Goal: Task Accomplishment & Management: Manage account settings

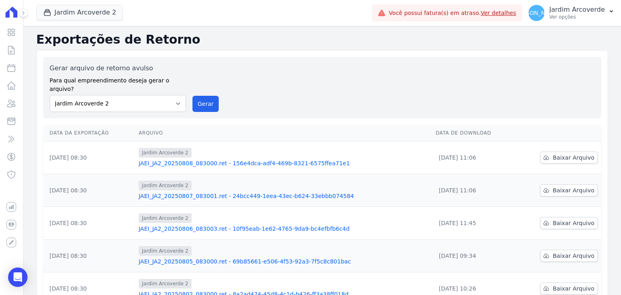
click at [512, 14] on link "Ver detalhes" at bounding box center [499, 13] width 36 height 6
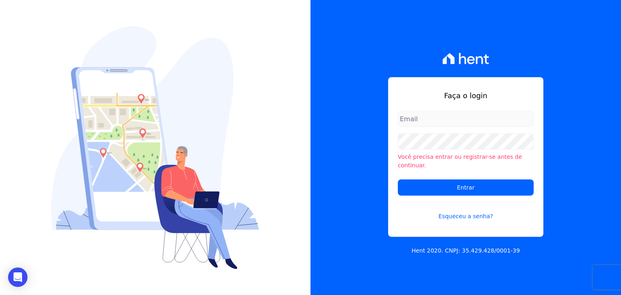
type input "jardimarcoverde@hotmail.com"
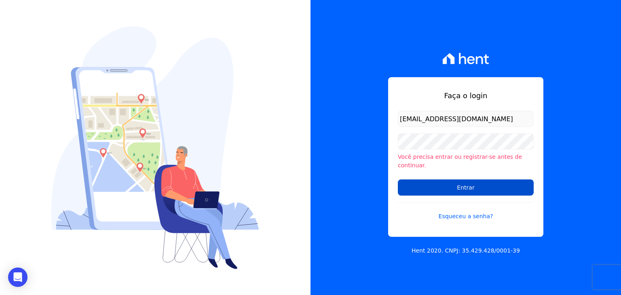
click at [495, 185] on input "Entrar" at bounding box center [466, 187] width 136 height 16
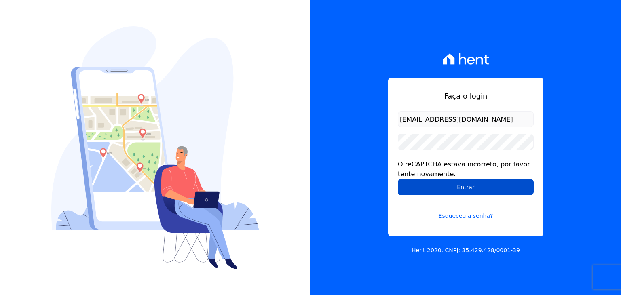
click at [462, 189] on input "Entrar" at bounding box center [466, 187] width 136 height 16
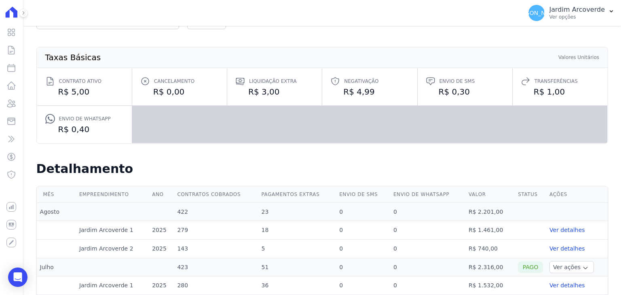
scroll to position [40, 0]
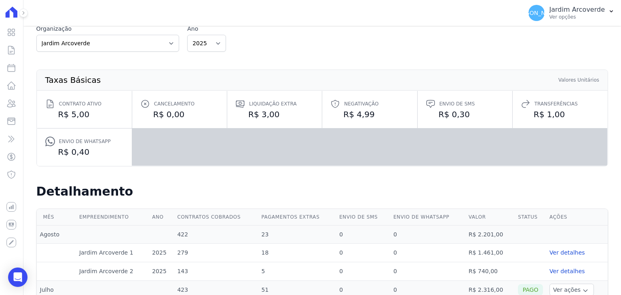
click at [15, 14] on div at bounding box center [19, 13] width 9 height 26
click at [22, 13] on icon at bounding box center [23, 13] width 5 height 5
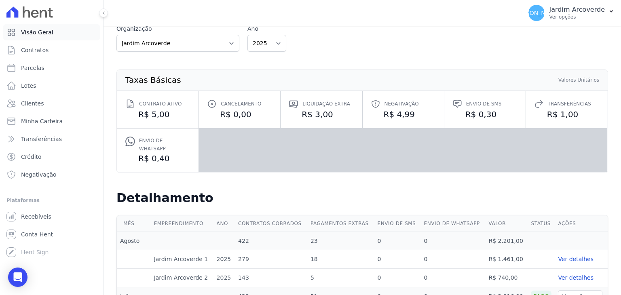
click at [43, 33] on span "Visão Geral" at bounding box center [37, 32] width 32 height 8
